Goal: Task Accomplishment & Management: Complete application form

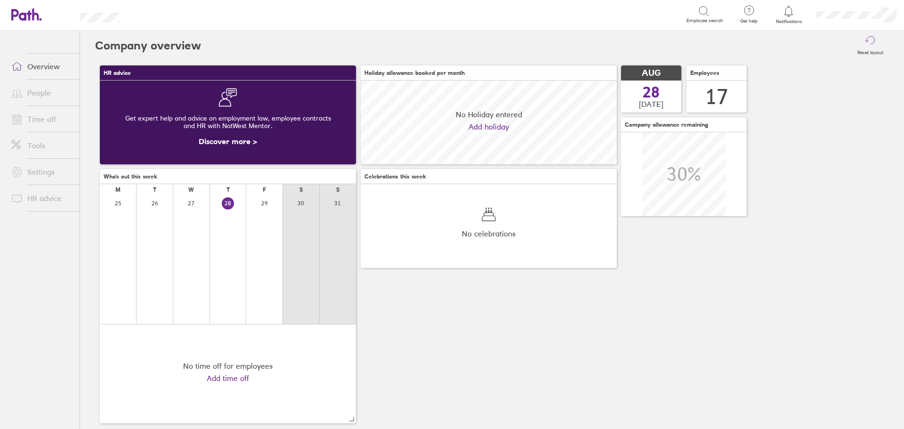
scroll to position [84, 256]
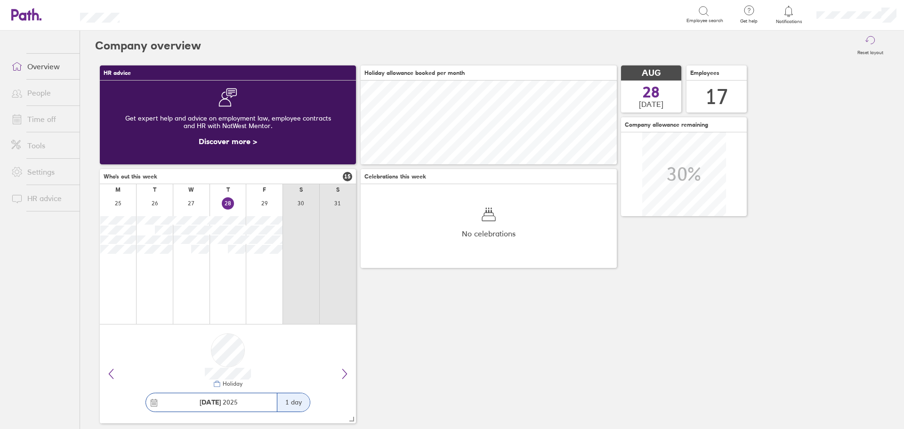
click at [51, 116] on link "Time off" at bounding box center [42, 119] width 76 height 19
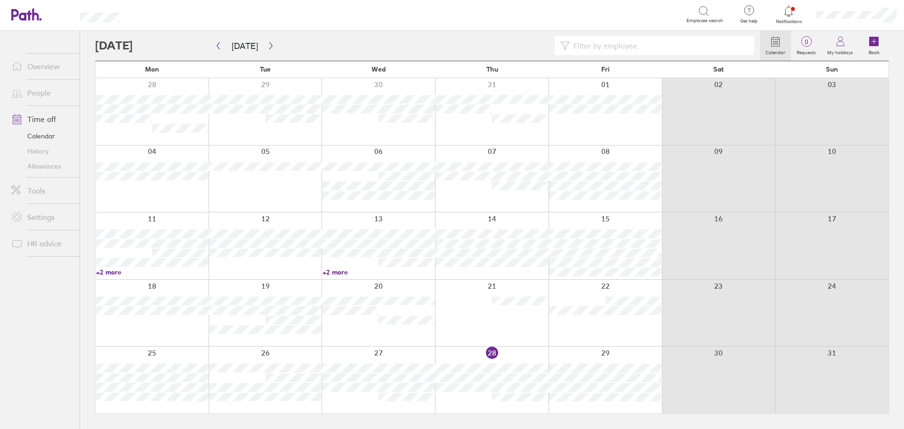
click at [523, 357] on div at bounding box center [492, 380] width 114 height 67
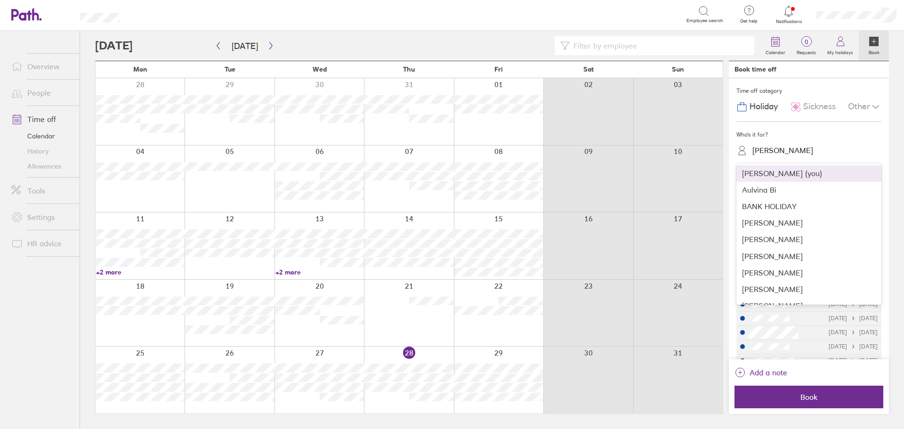
click at [802, 150] on div "[PERSON_NAME]" at bounding box center [783, 150] width 61 height 9
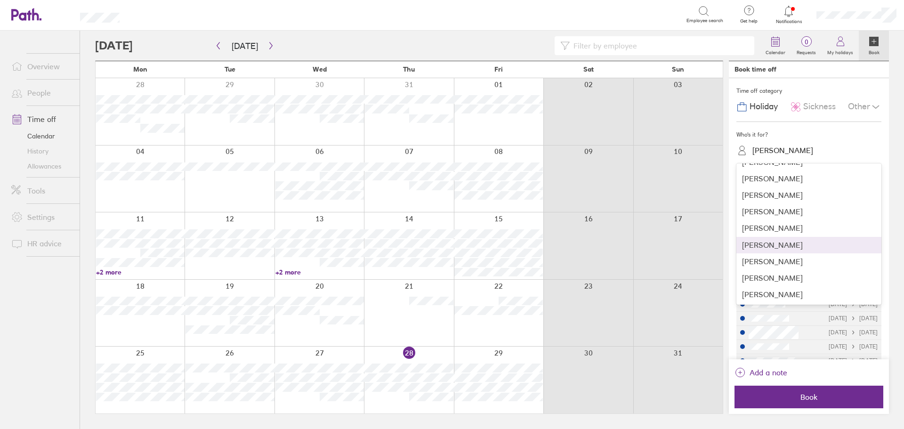
click at [784, 244] on div "[PERSON_NAME]" at bounding box center [809, 245] width 145 height 16
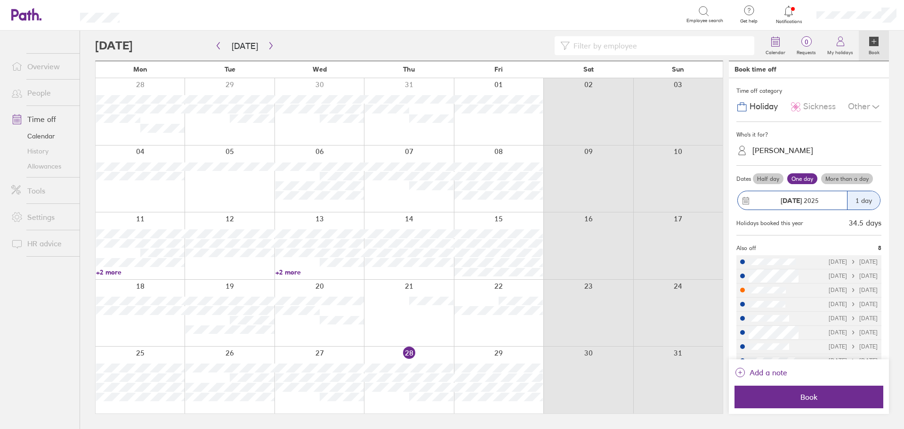
click at [855, 107] on div "Other" at bounding box center [864, 107] width 33 height 18
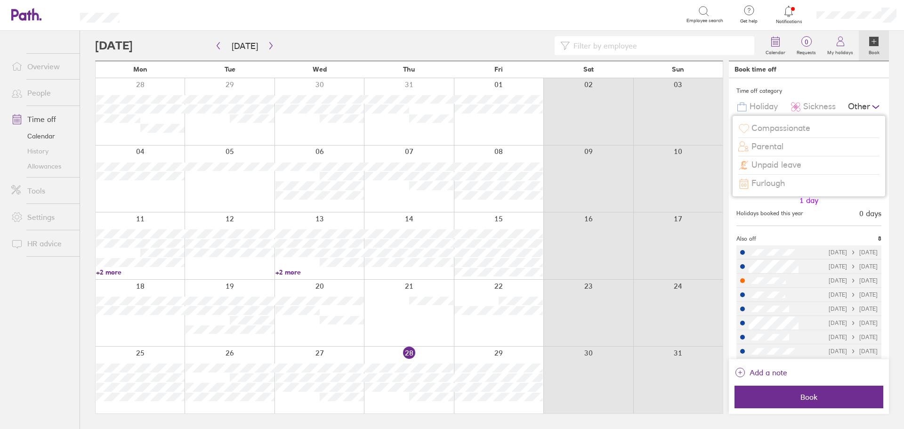
click at [783, 166] on span "Unpaid leave" at bounding box center [777, 165] width 50 height 10
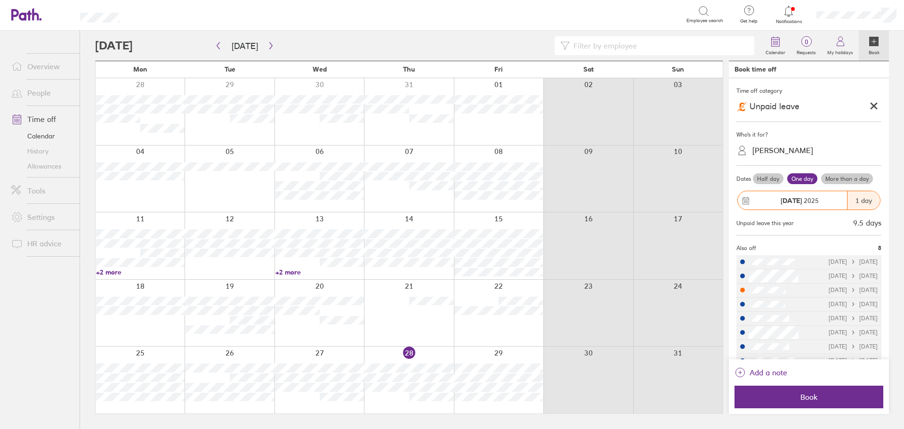
click at [774, 180] on label "Half day" at bounding box center [768, 178] width 31 height 11
click at [0, 0] on input "Half day" at bounding box center [0, 0] width 0 height 0
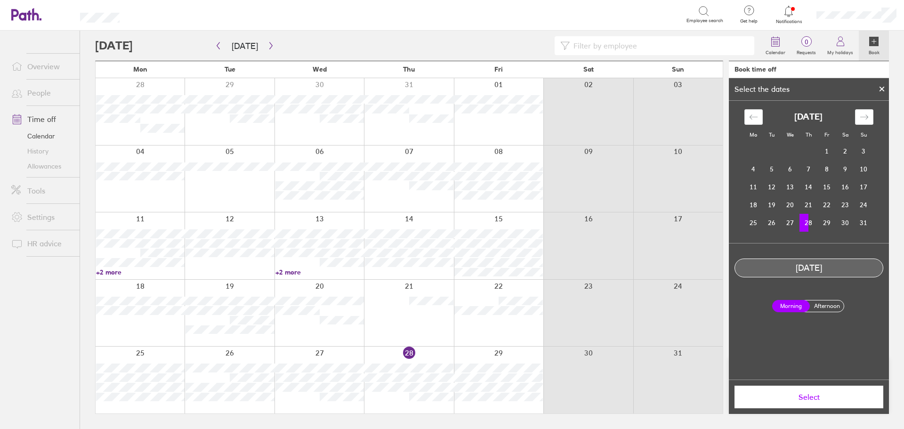
click at [830, 309] on label "Afternoon" at bounding box center [827, 306] width 38 height 11
click at [0, 0] on input "Afternoon" at bounding box center [0, 0] width 0 height 0
click at [822, 398] on span "Select" at bounding box center [809, 397] width 136 height 8
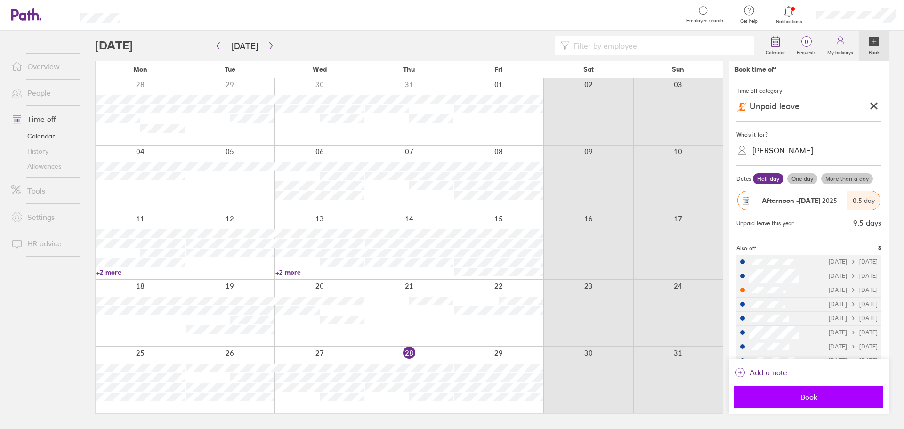
click at [824, 401] on span "Book" at bounding box center [809, 397] width 136 height 8
